Goal: Task Accomplishment & Management: Use online tool/utility

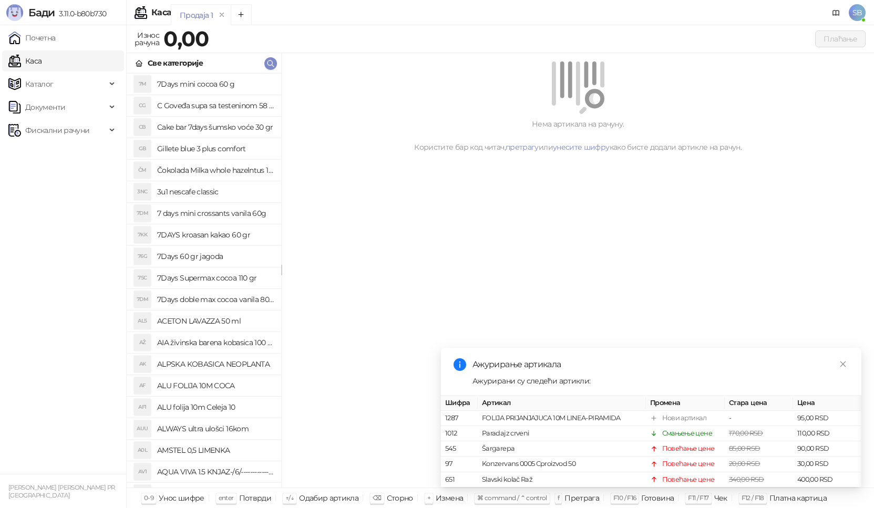
click at [56, 38] on link "Почетна" at bounding box center [31, 37] width 47 height 21
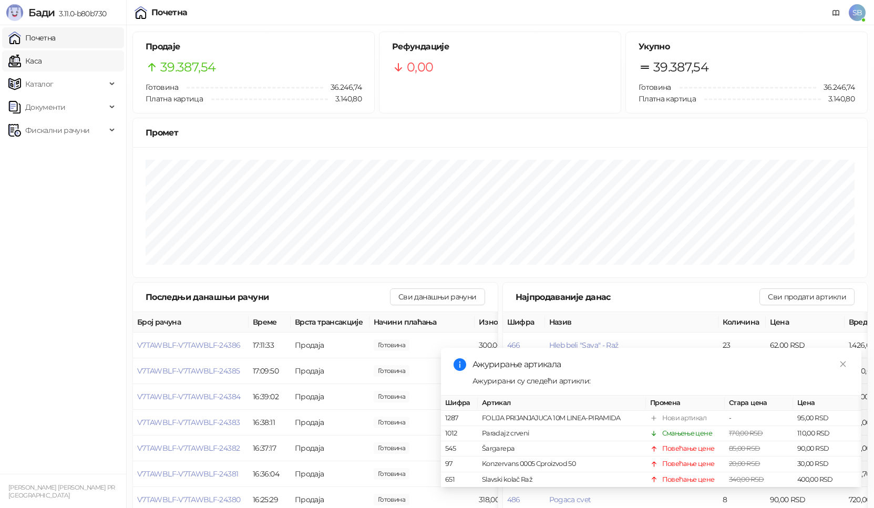
click at [42, 63] on link "Каса" at bounding box center [24, 60] width 33 height 21
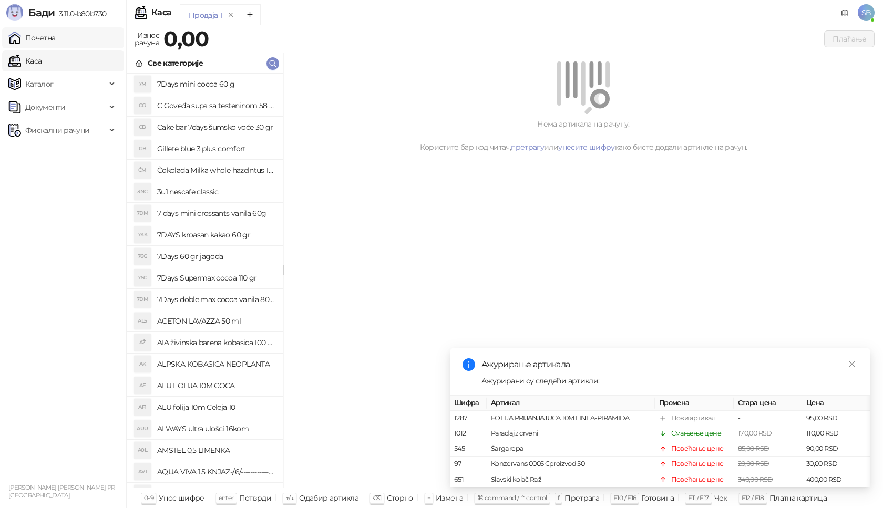
click at [56, 44] on link "Почетна" at bounding box center [31, 37] width 47 height 21
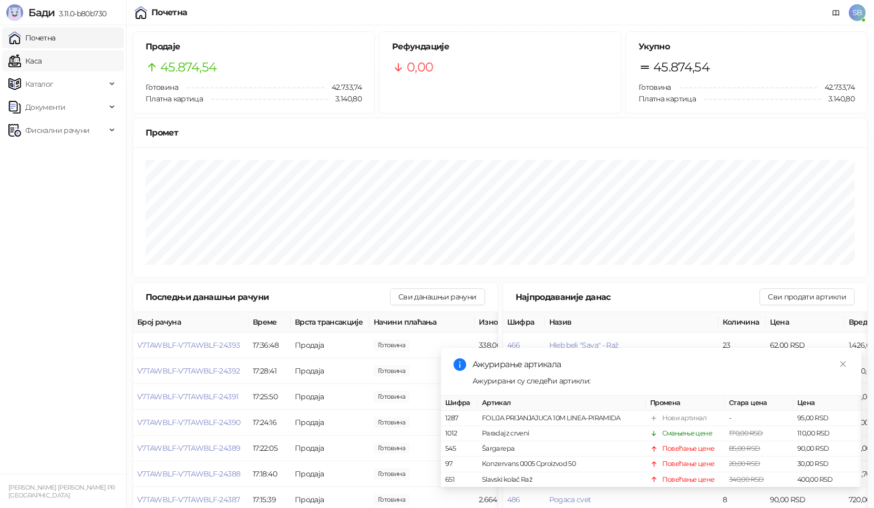
click at [42, 55] on link "Каса" at bounding box center [24, 60] width 33 height 21
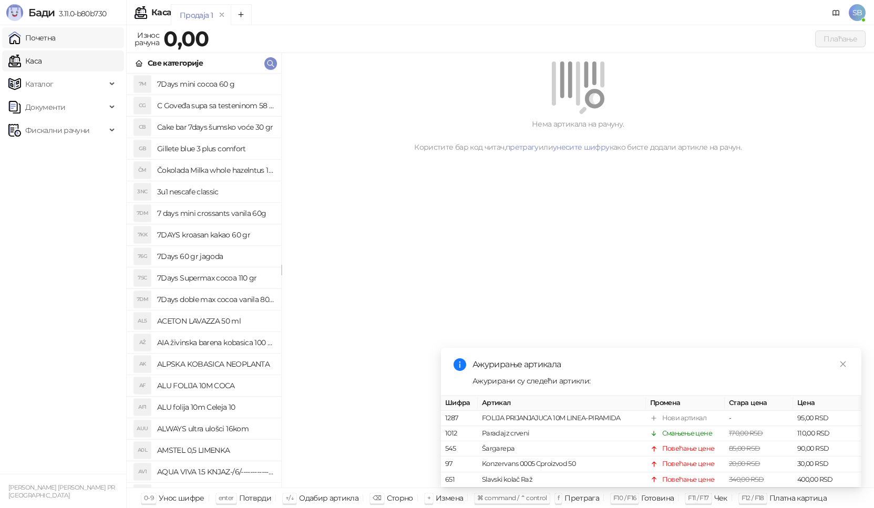
click at [53, 43] on link "Почетна" at bounding box center [31, 37] width 47 height 21
